Goal: Transaction & Acquisition: Purchase product/service

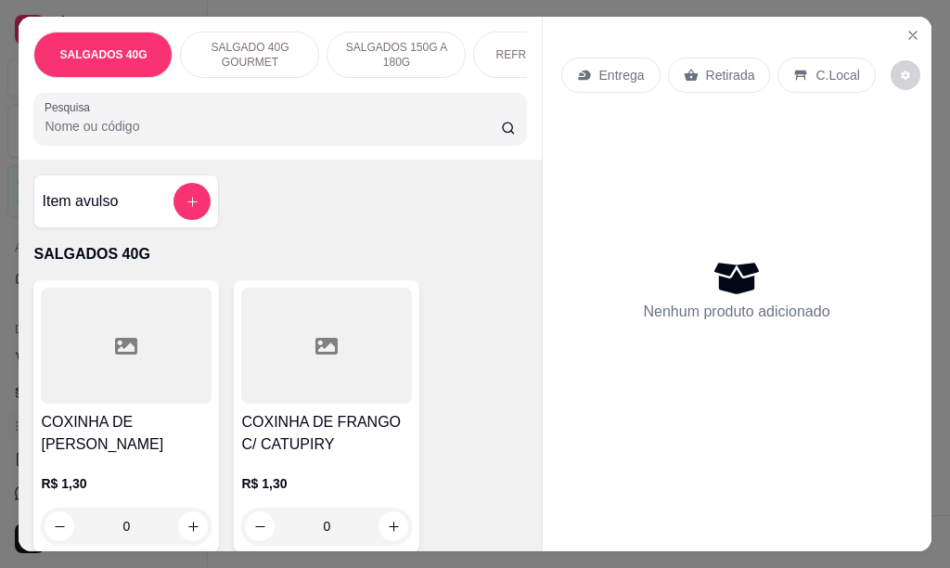
scroll to position [0, 86]
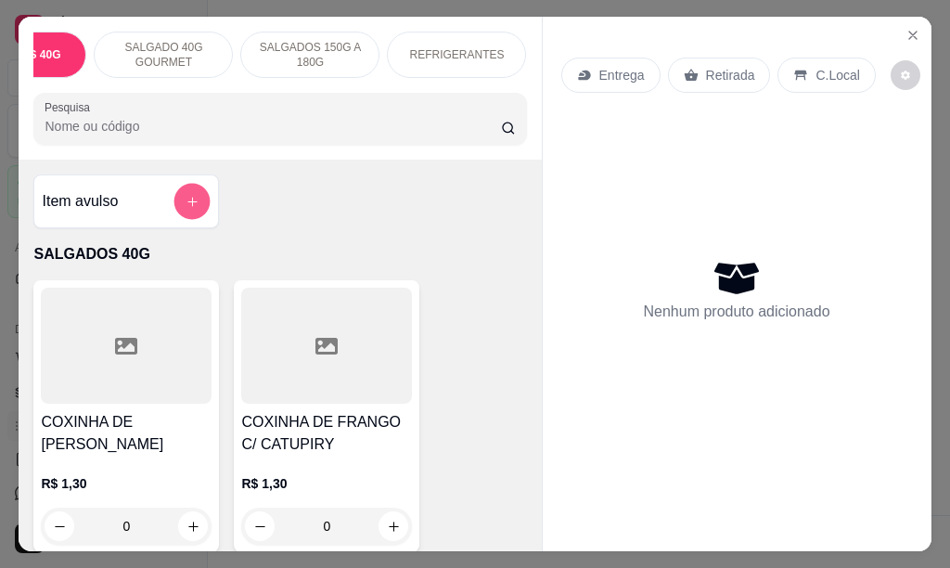
click at [186, 208] on icon "add-separate-item" at bounding box center [193, 202] width 14 height 14
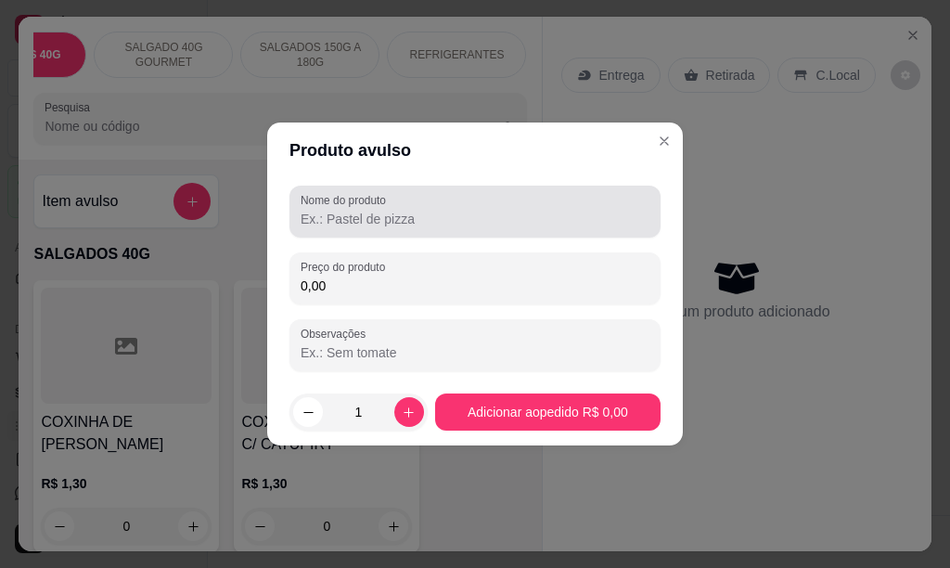
click at [334, 221] on input "Nome do produto" at bounding box center [475, 219] width 349 height 19
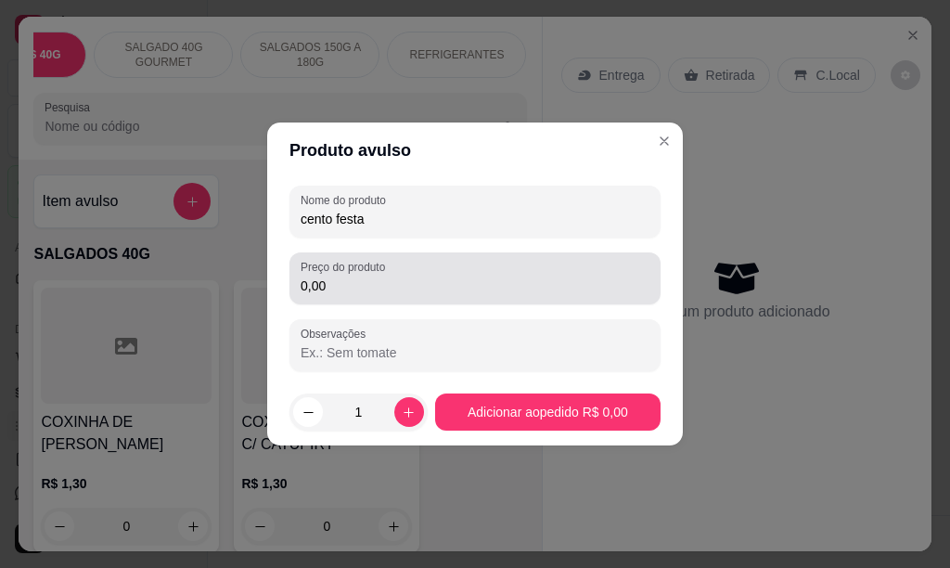
type input "cento festa"
click at [328, 283] on input "0,00" at bounding box center [475, 286] width 349 height 19
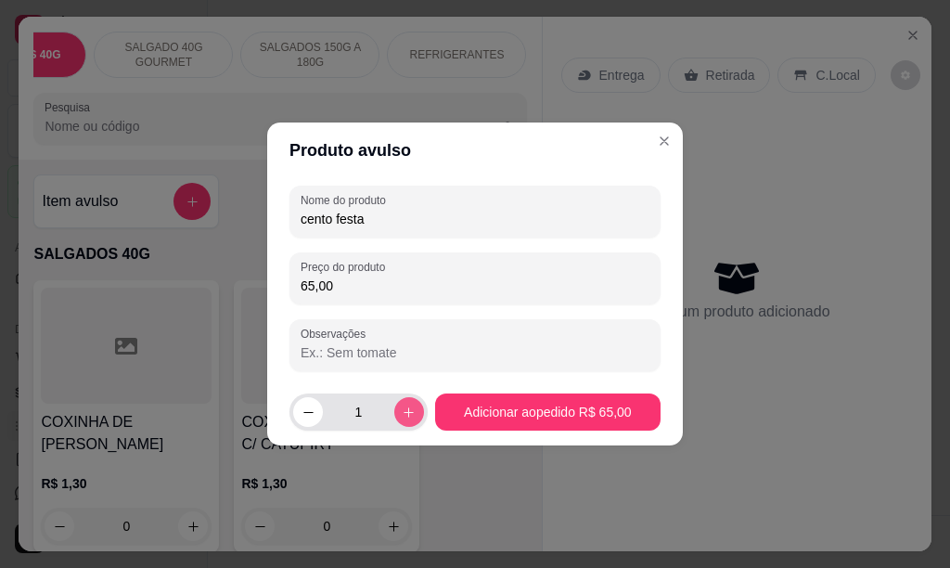
type input "65,00"
click at [394, 415] on button "increase-product-quantity" at bounding box center [409, 412] width 30 height 30
type input "2"
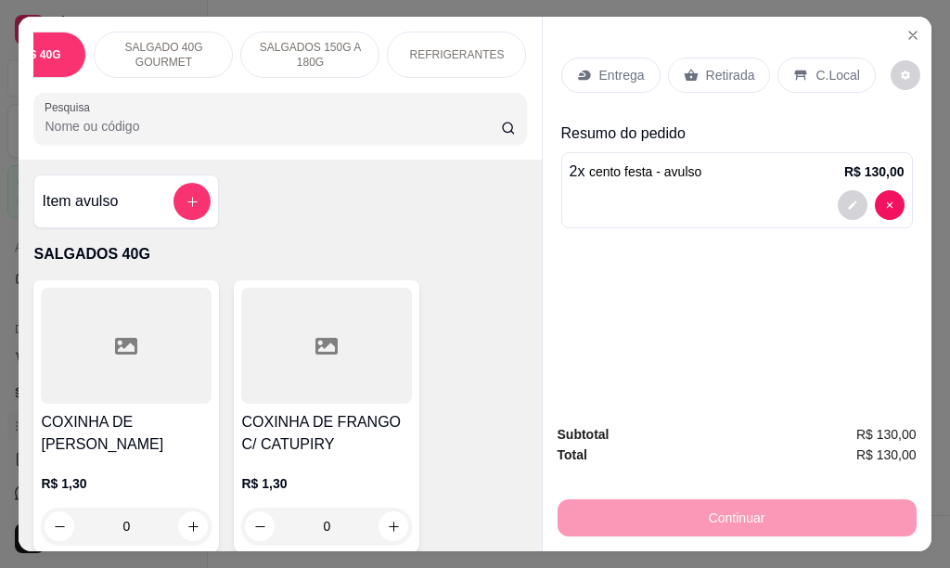
click at [500, 52] on div "REFRIGERANTES" at bounding box center [456, 55] width 139 height 46
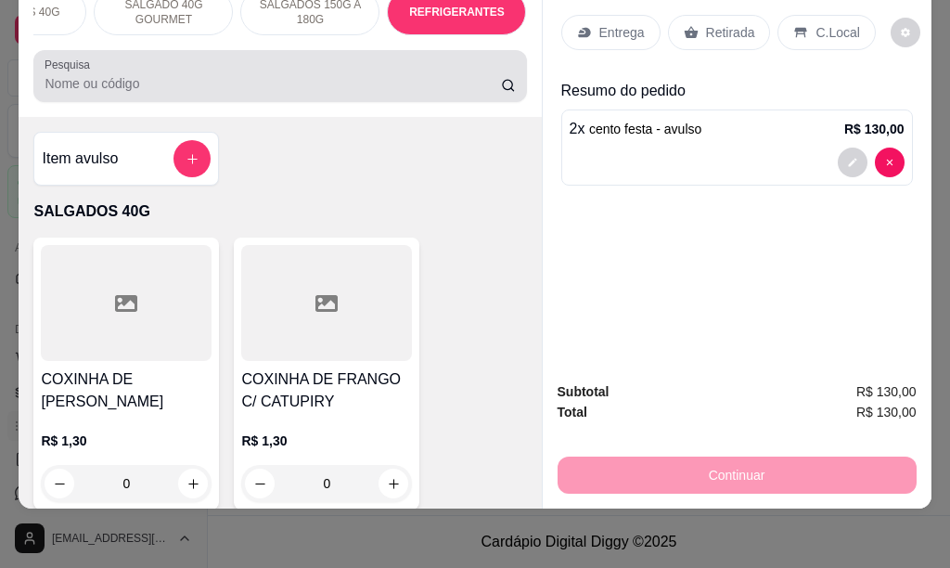
scroll to position [3304, 0]
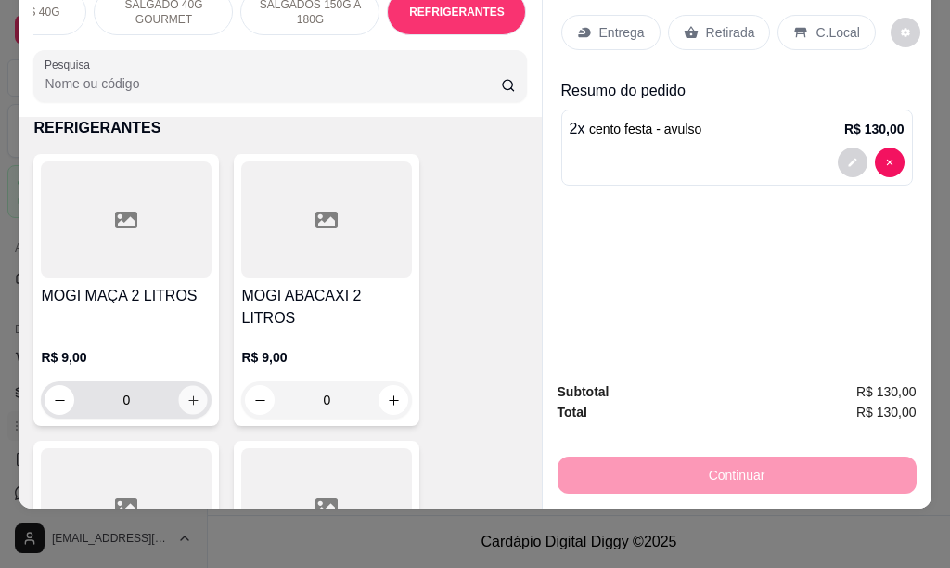
click at [190, 395] on icon "increase-product-quantity" at bounding box center [192, 399] width 9 height 9
type input "1"
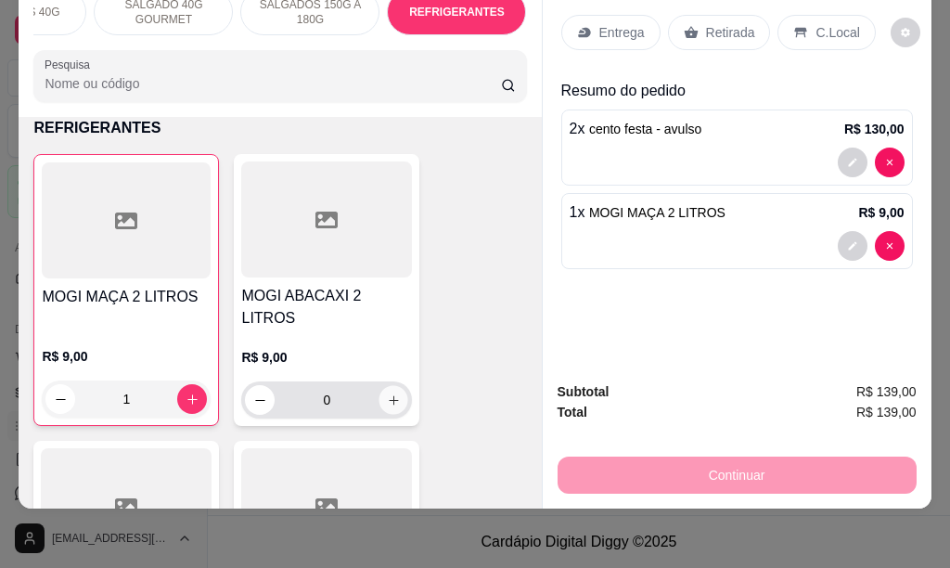
click at [387, 393] on icon "increase-product-quantity" at bounding box center [394, 400] width 14 height 14
type input "1"
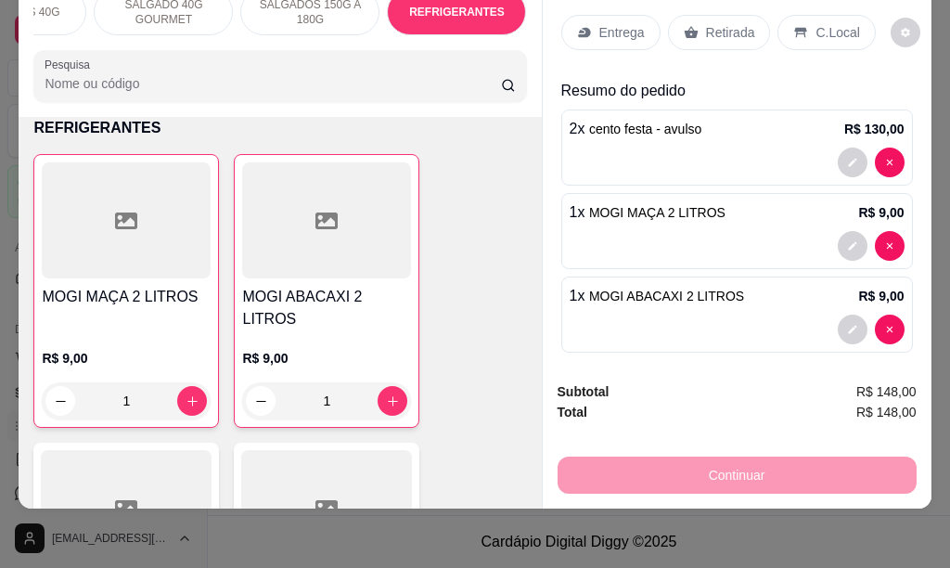
click at [599, 23] on p "Entrega" at bounding box center [621, 32] width 45 height 19
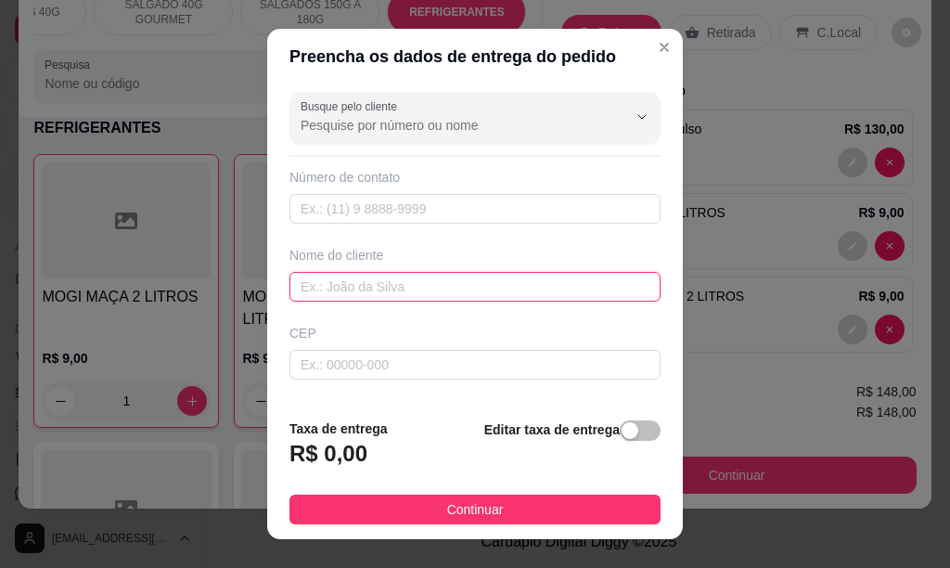
click at [324, 289] on input "text" at bounding box center [475, 287] width 371 height 30
type input "[PERSON_NAME]"
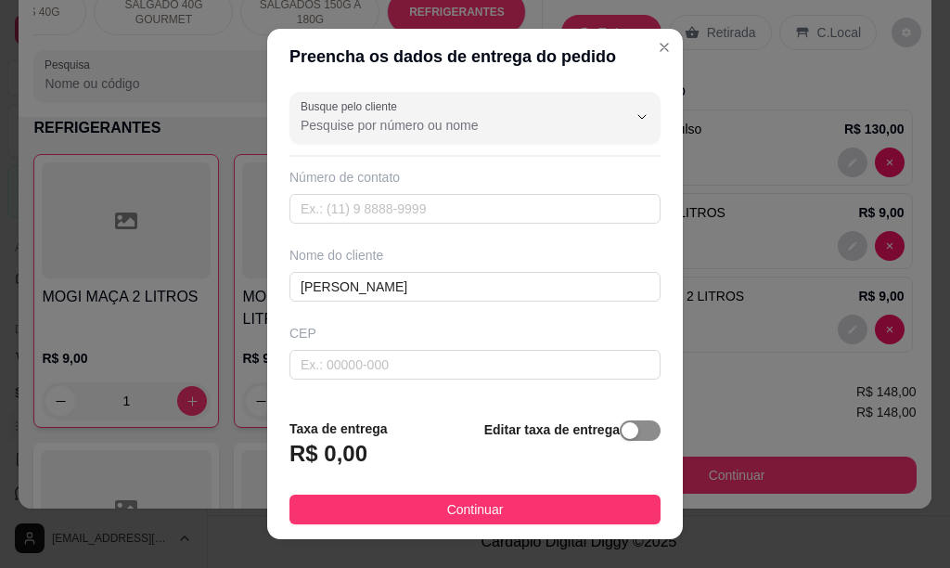
click at [625, 434] on span "button" at bounding box center [640, 430] width 41 height 20
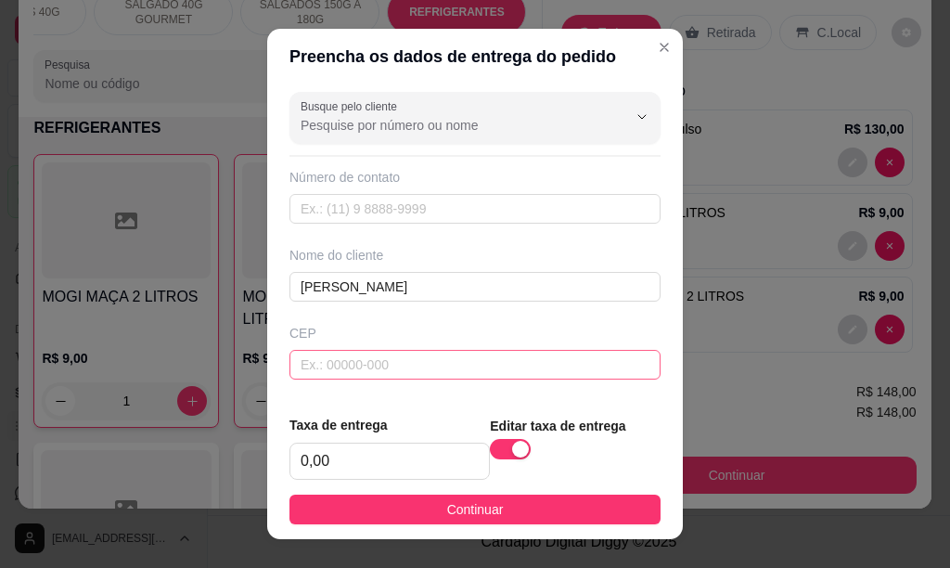
scroll to position [186, 0]
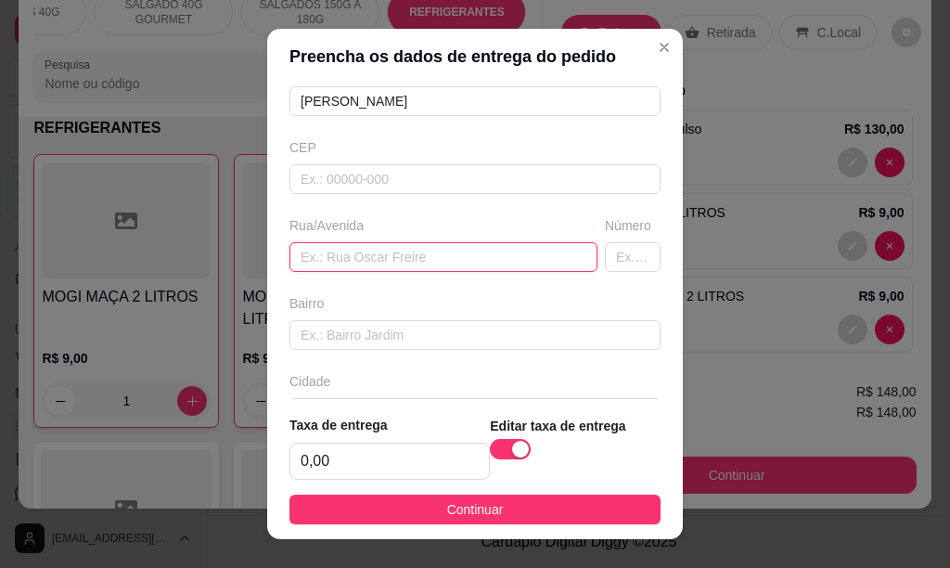
click at [326, 259] on input "text" at bounding box center [444, 257] width 308 height 30
type input "[PERSON_NAME]"
type input "135"
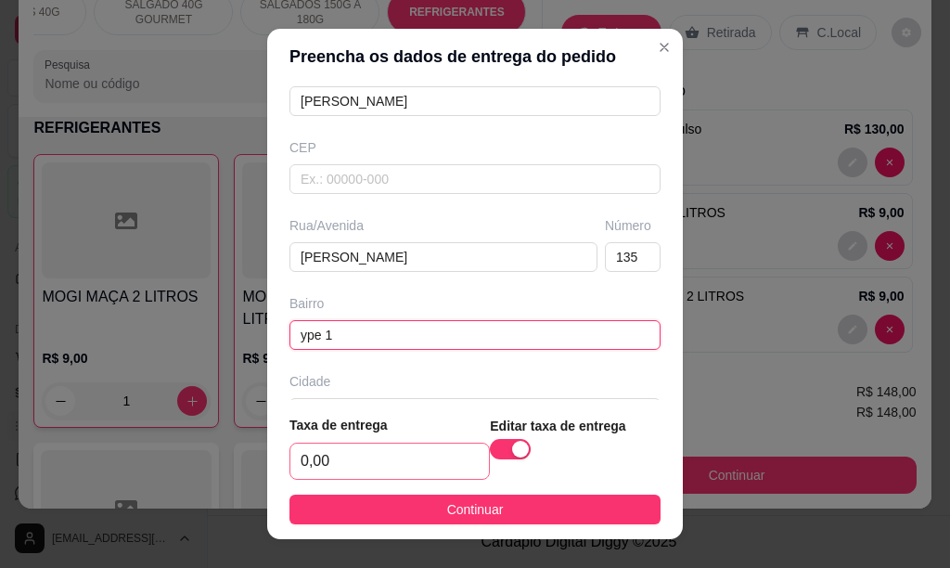
type input "ype 1"
click at [361, 457] on input "0,00" at bounding box center [389, 461] width 199 height 35
type input "6,00"
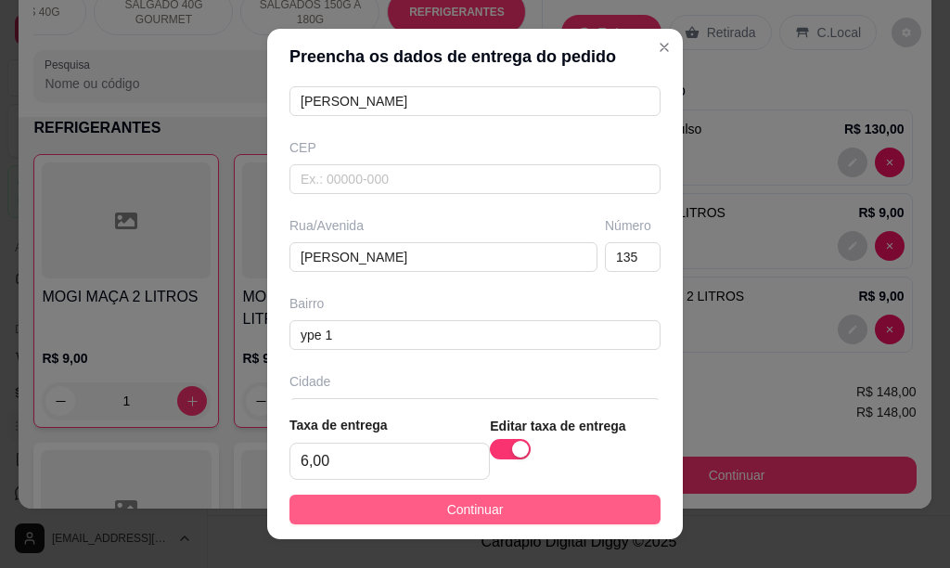
click at [392, 515] on button "Continuar" at bounding box center [475, 510] width 371 height 30
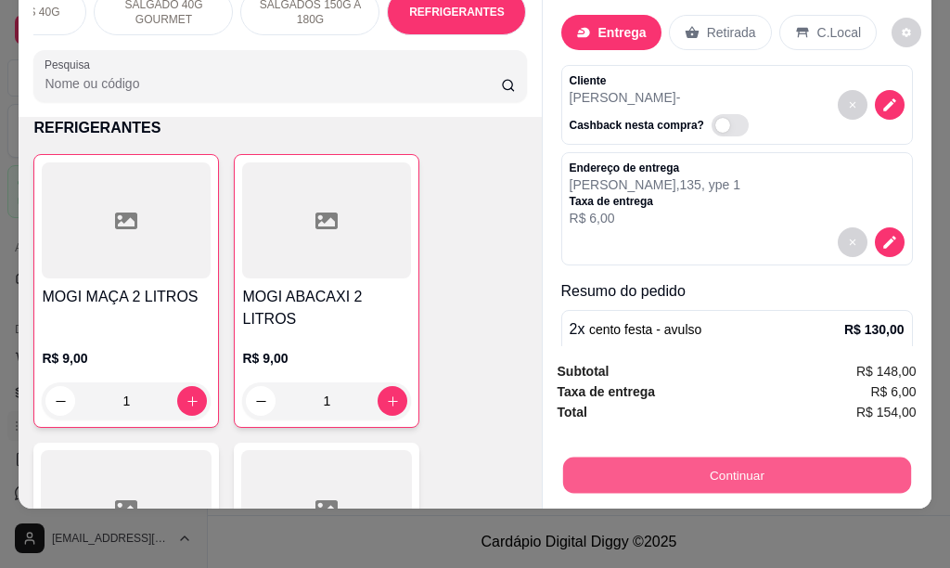
click at [643, 457] on button "Continuar" at bounding box center [736, 475] width 348 height 36
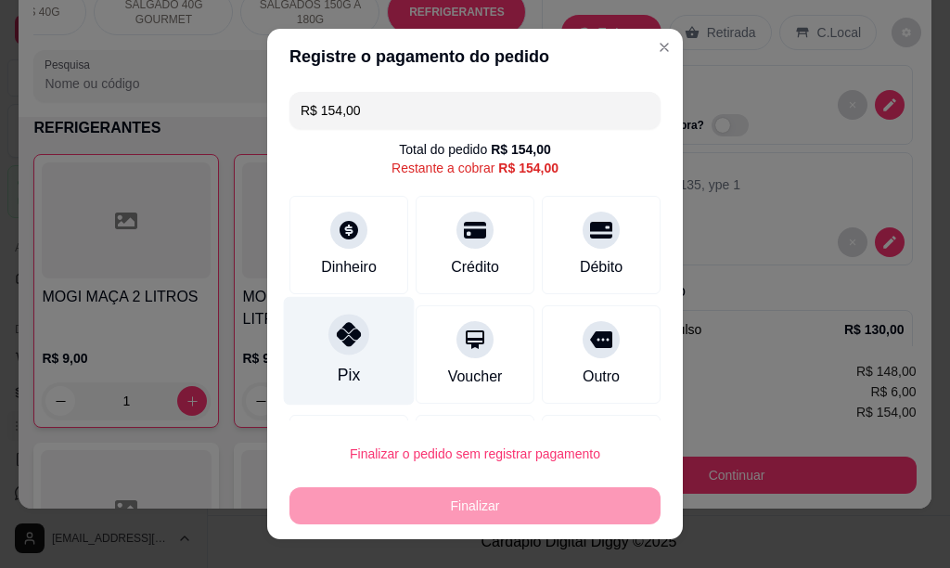
click at [338, 372] on div "Pix" at bounding box center [349, 375] width 22 height 24
type input "R$ 0,00"
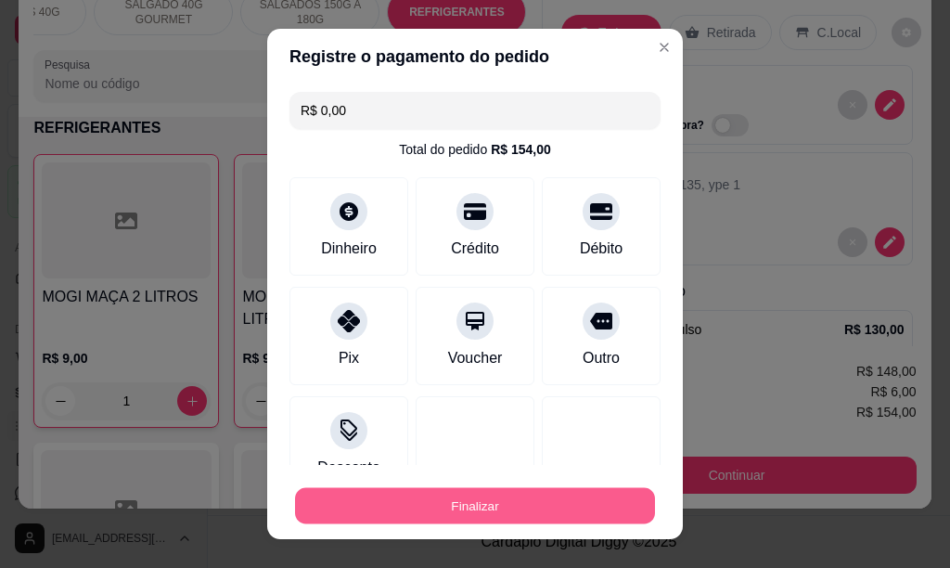
click at [431, 515] on button "Finalizar" at bounding box center [475, 506] width 360 height 36
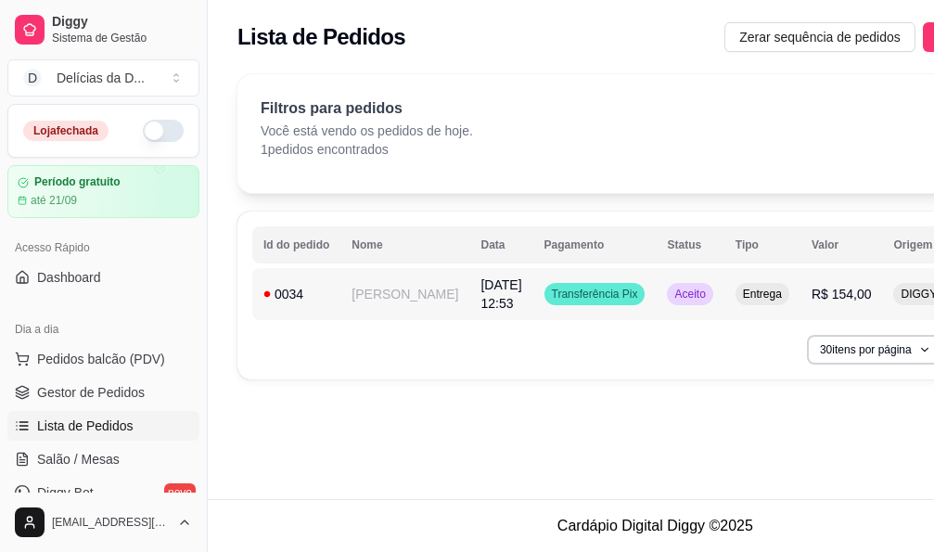
click at [548, 293] on span "Transferência Pix" at bounding box center [595, 294] width 94 height 15
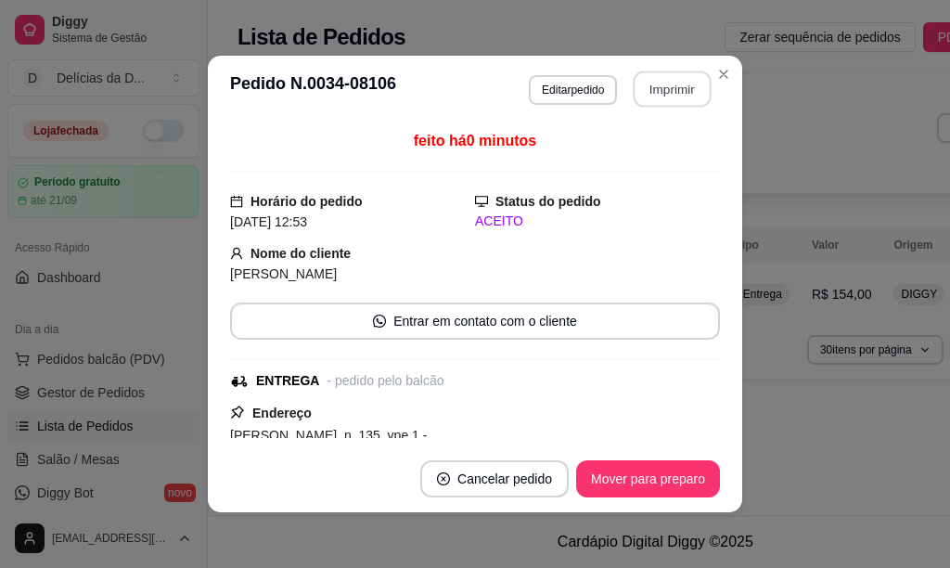
click at [645, 83] on button "Imprimir" at bounding box center [673, 89] width 78 height 36
